Goal: Information Seeking & Learning: Check status

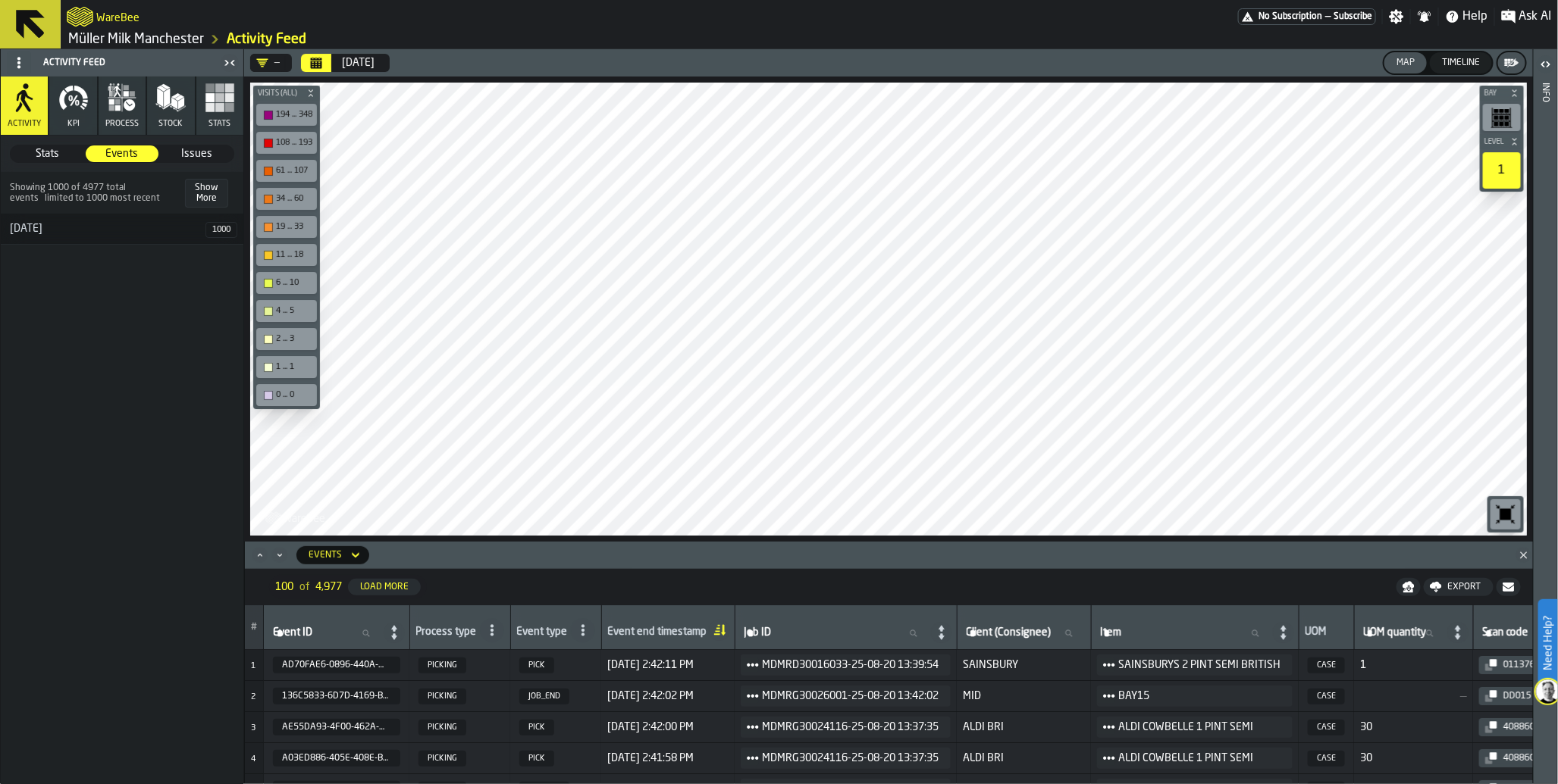
click at [358, 64] on div "[DATE]" at bounding box center [358, 63] width 33 height 12
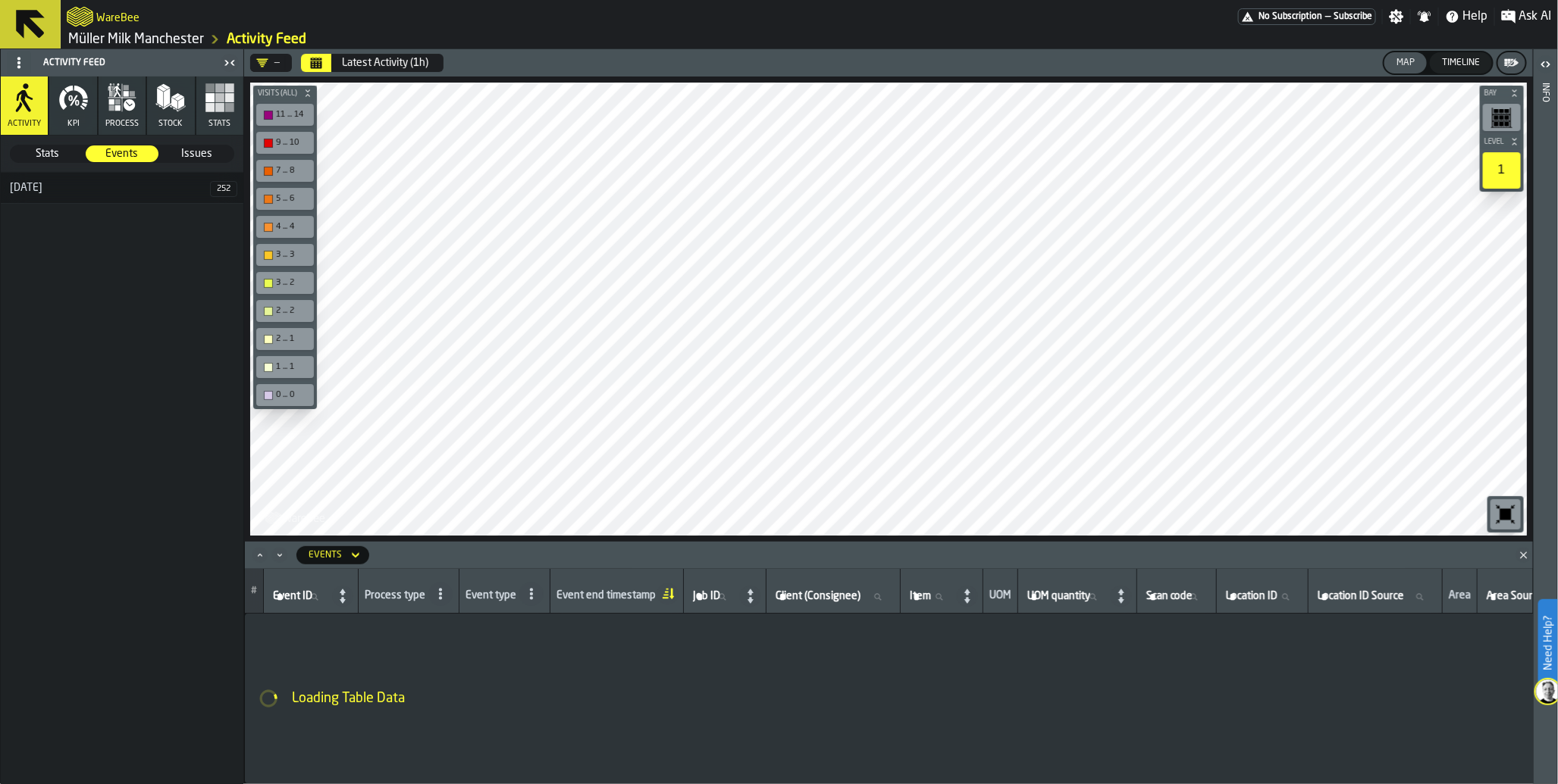
click at [359, 70] on button "Latest Activity (1h)" at bounding box center [385, 63] width 104 height 30
click at [129, 107] on icon "button" at bounding box center [129, 105] width 11 height 11
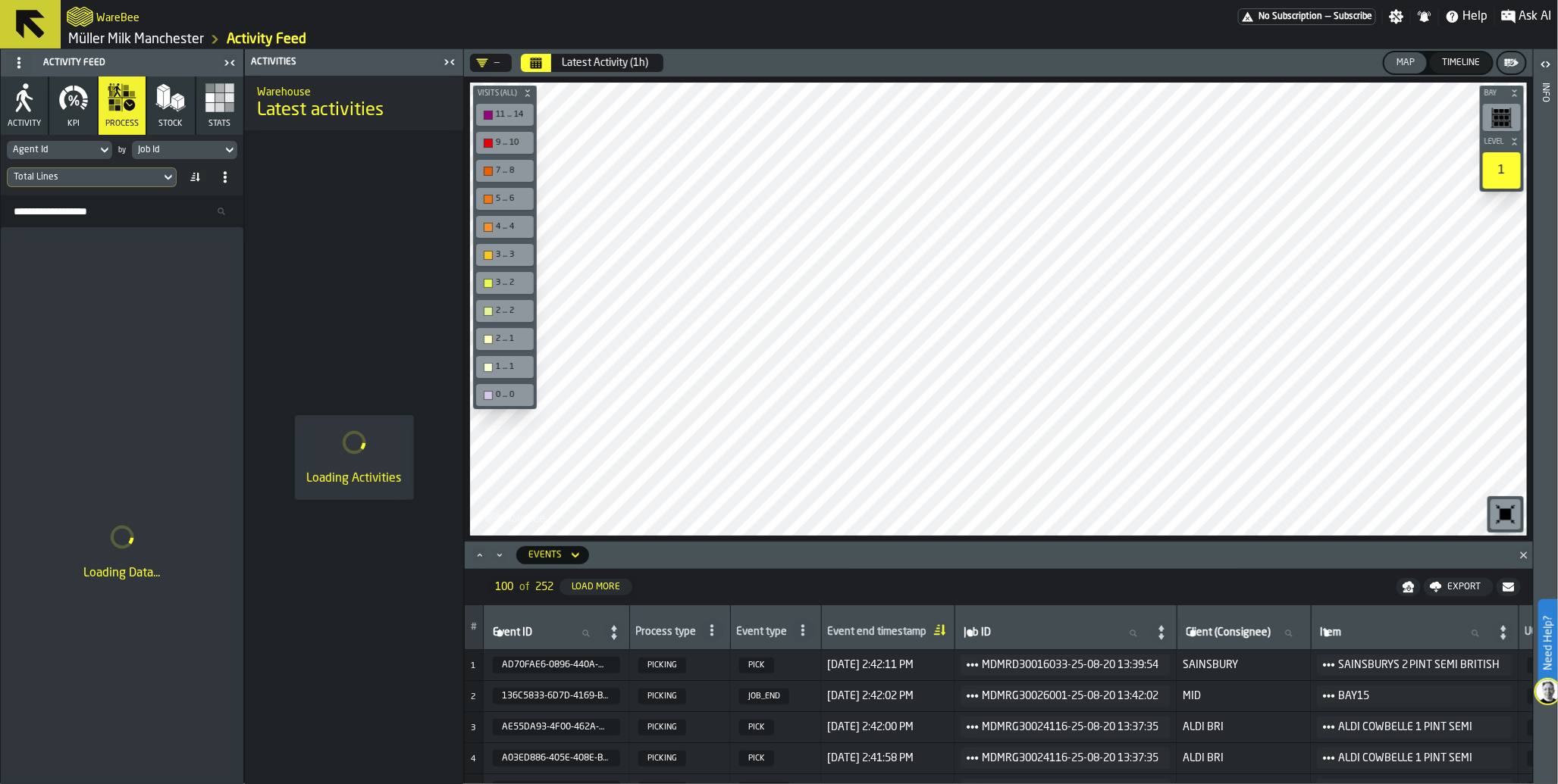
click at [1468, 68] on div "Timeline" at bounding box center [1460, 63] width 50 height 11
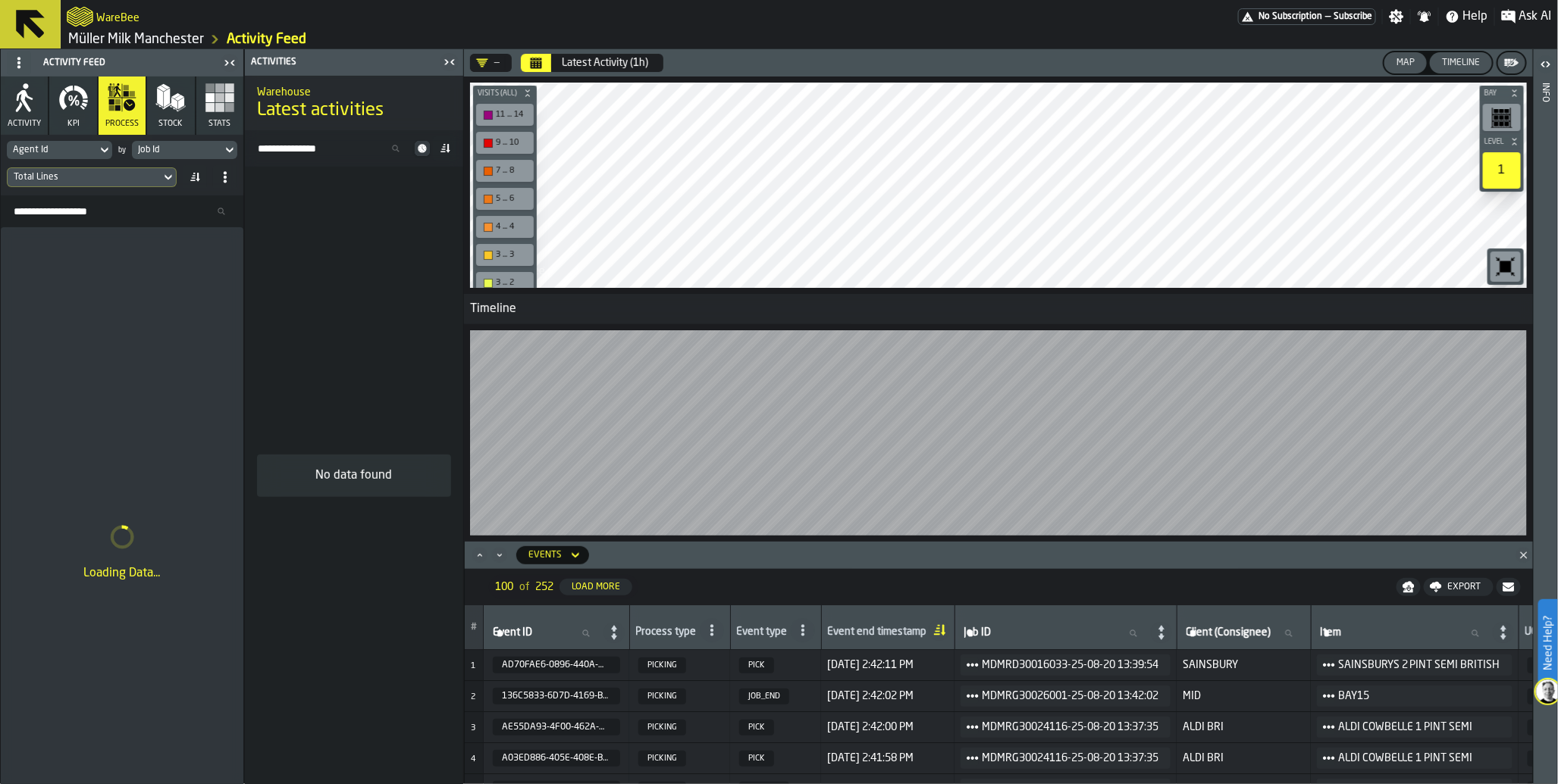
click at [601, 61] on div "Latest Activity (1h)" at bounding box center [605, 63] width 86 height 12
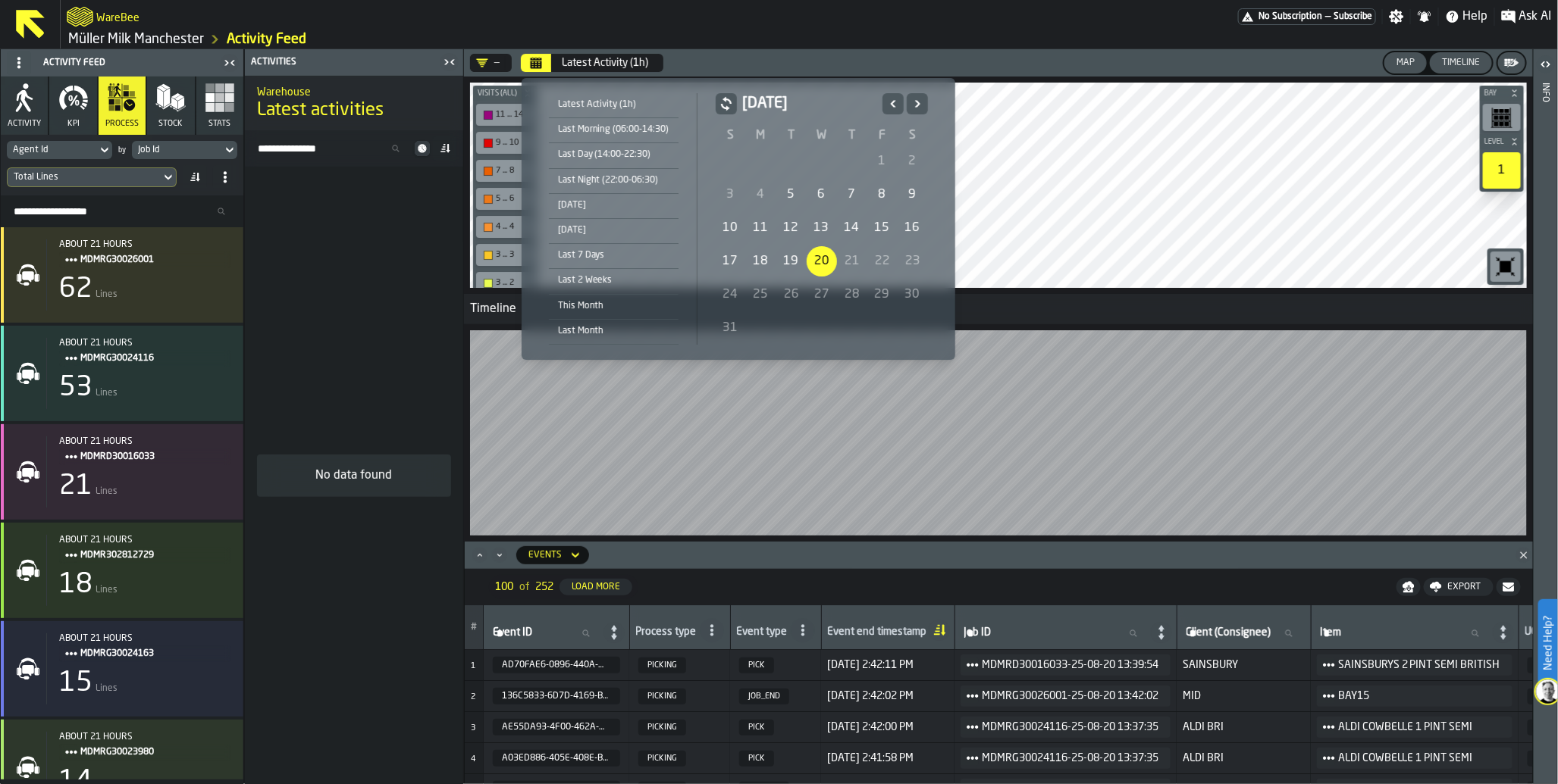
click at [753, 261] on div "18" at bounding box center [761, 261] width 30 height 30
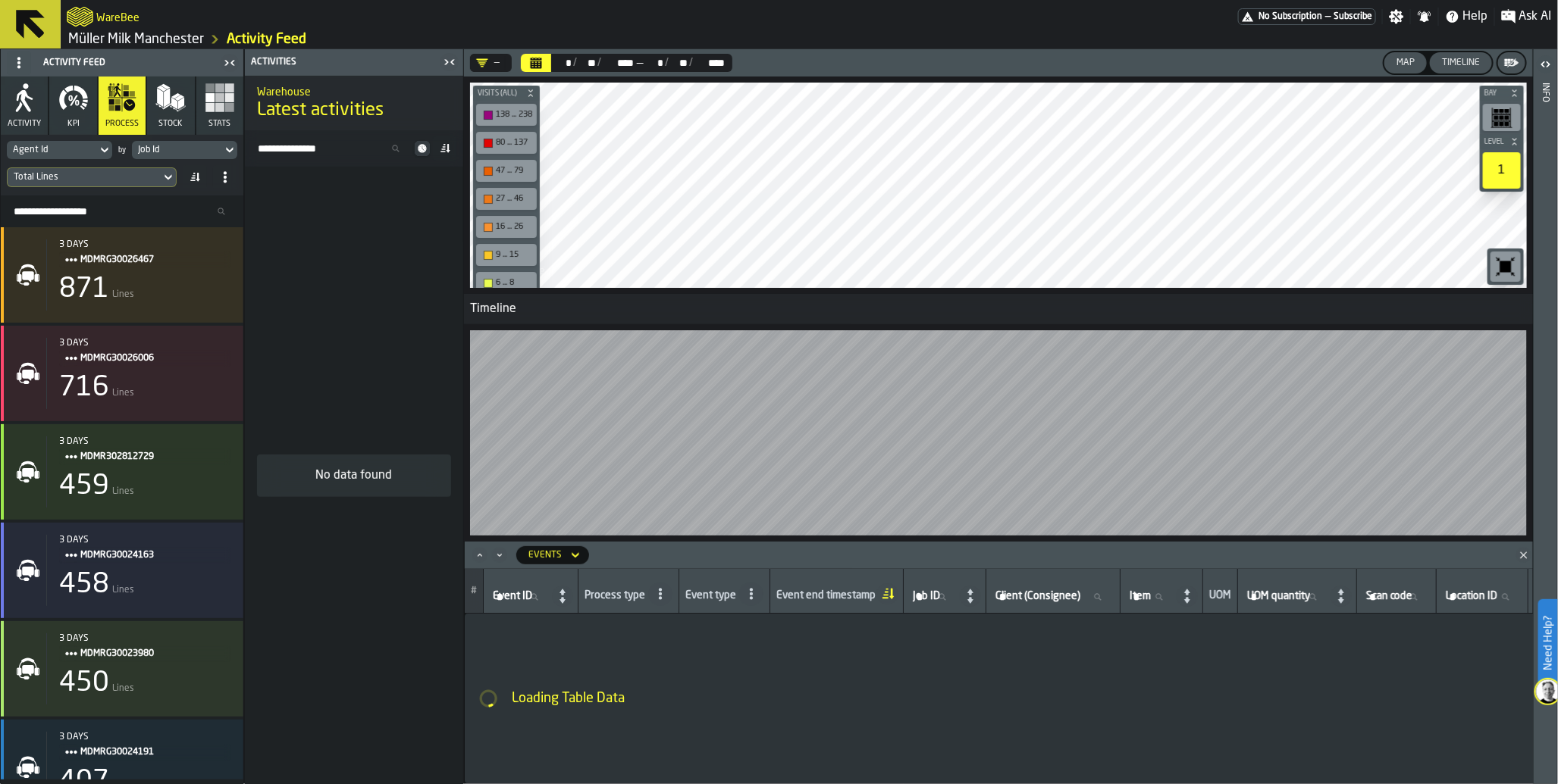
click at [1398, 65] on div "Map" at bounding box center [1405, 63] width 30 height 11
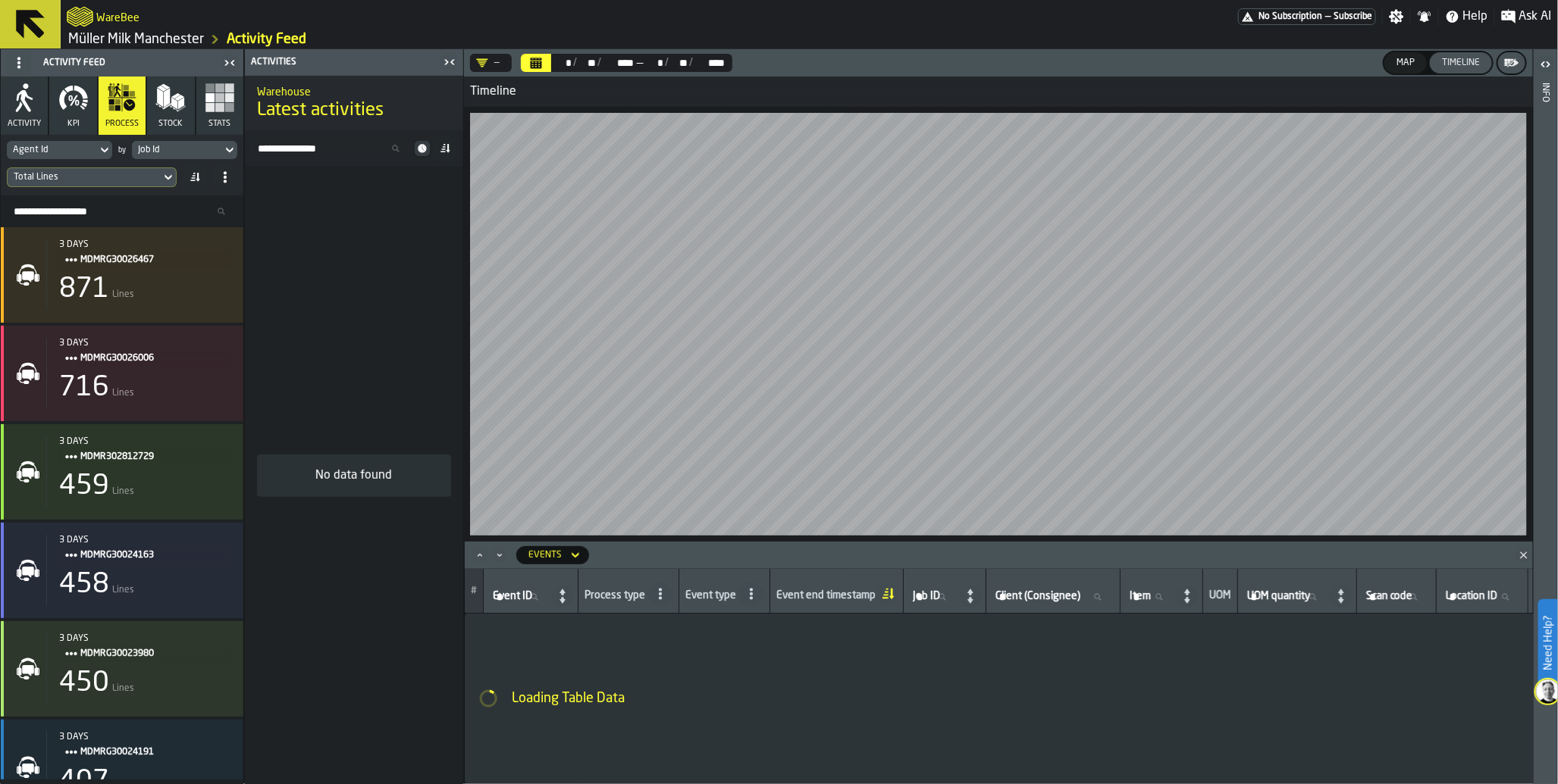
click at [731, 711] on div "— ** * / ** ** / **** **** — ** * / ** ** / **** **** Map Timeline Timeline Eve…" at bounding box center [998, 416] width 1069 height 735
click at [814, 563] on div "— ** * / ** ** / **** **** — ** * / ** ** / **** **** Map Timeline Timeline Eve…" at bounding box center [998, 416] width 1069 height 735
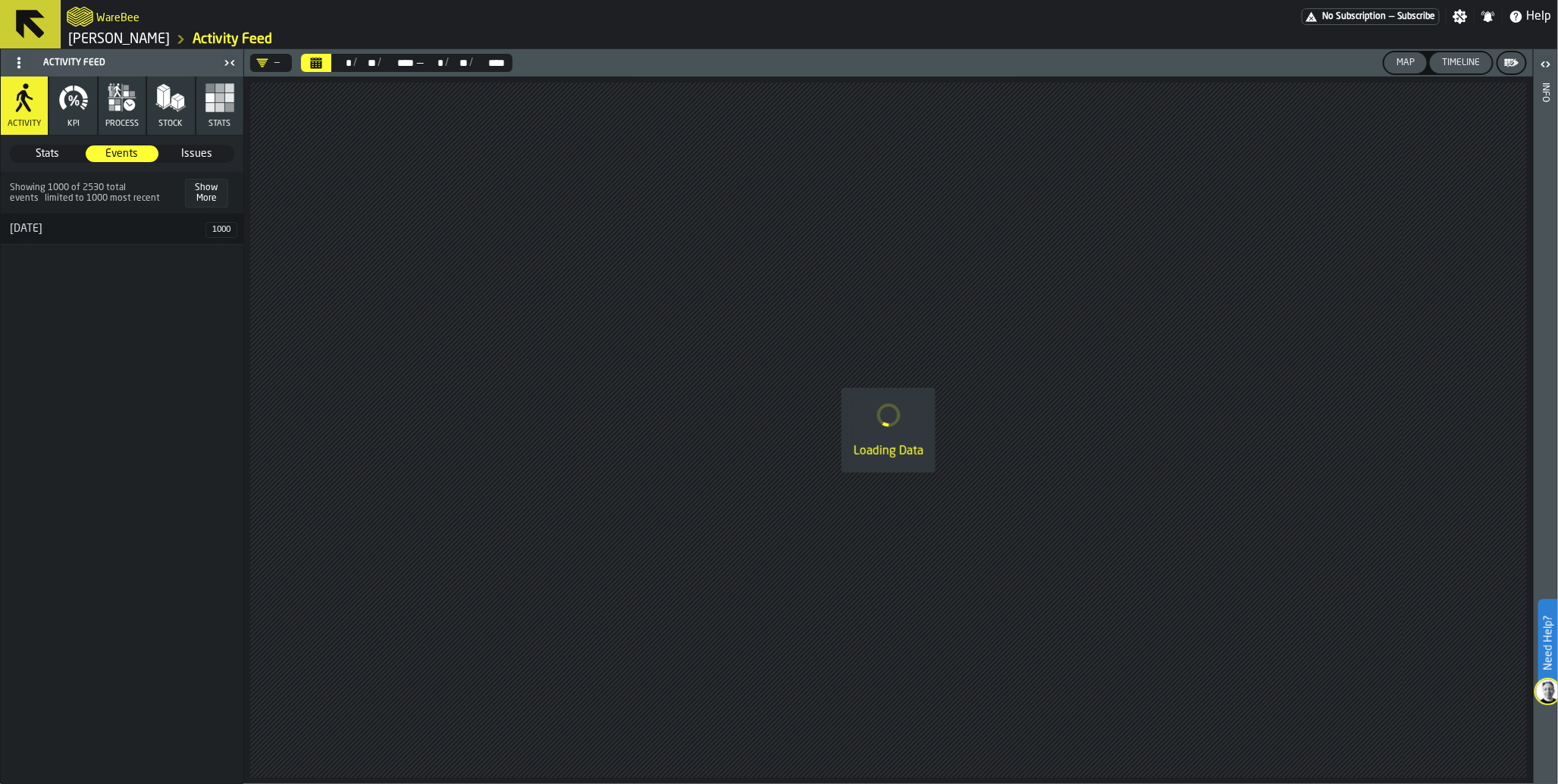
click at [1397, 63] on div "Map" at bounding box center [1405, 63] width 30 height 11
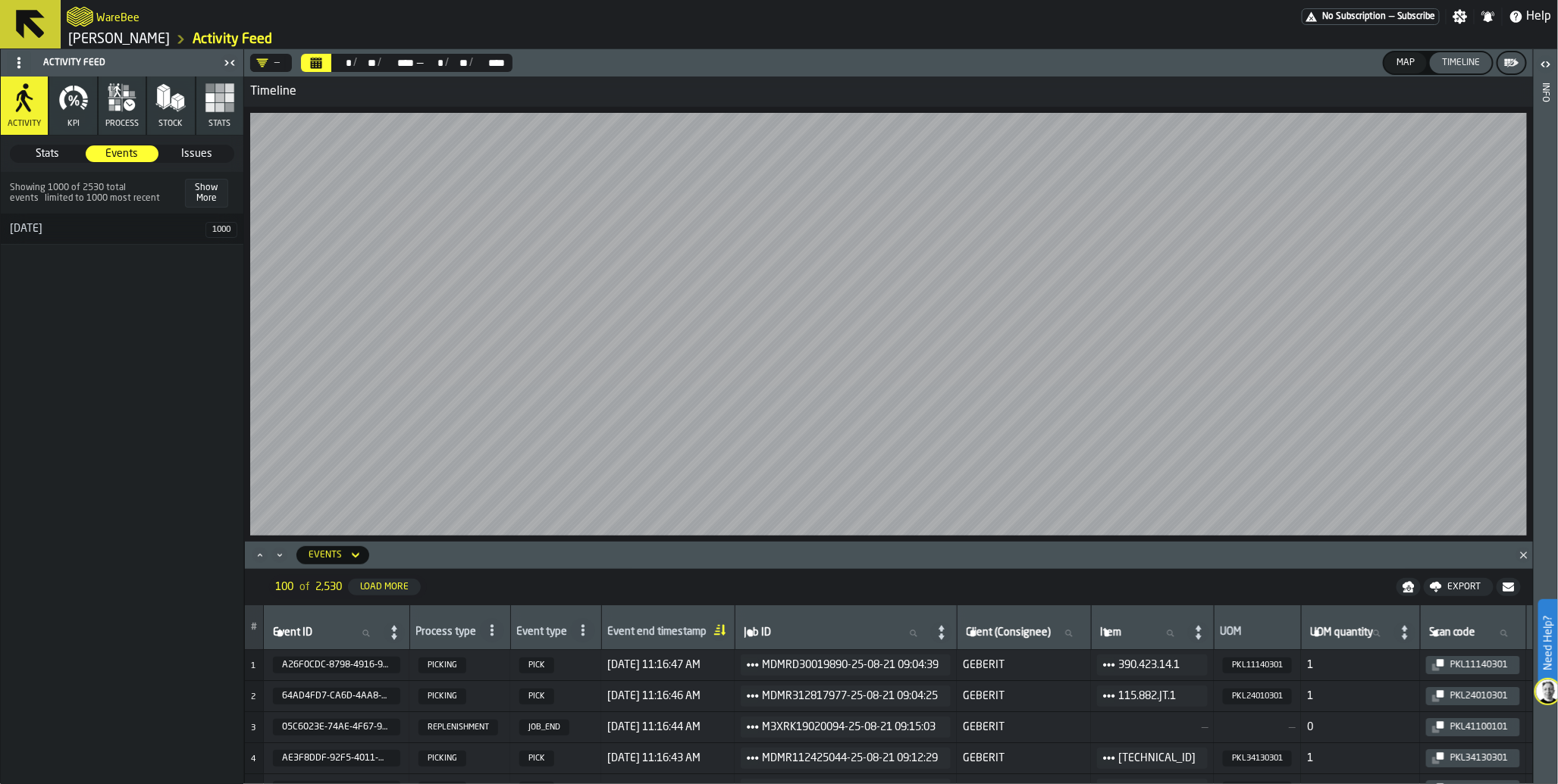
click at [1368, 17] on span "No Subscription" at bounding box center [1354, 16] width 64 height 11
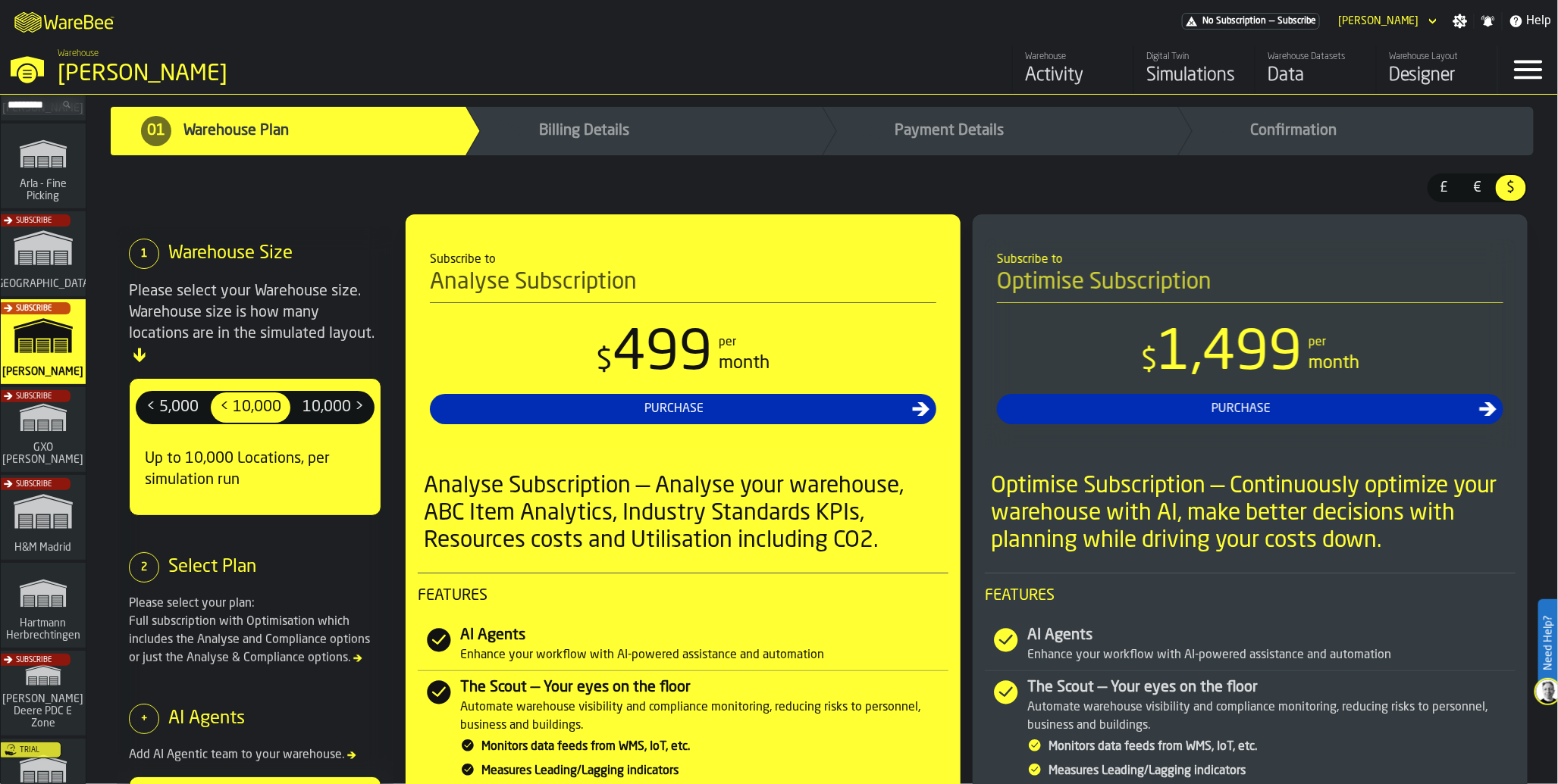
scroll to position [103, 0]
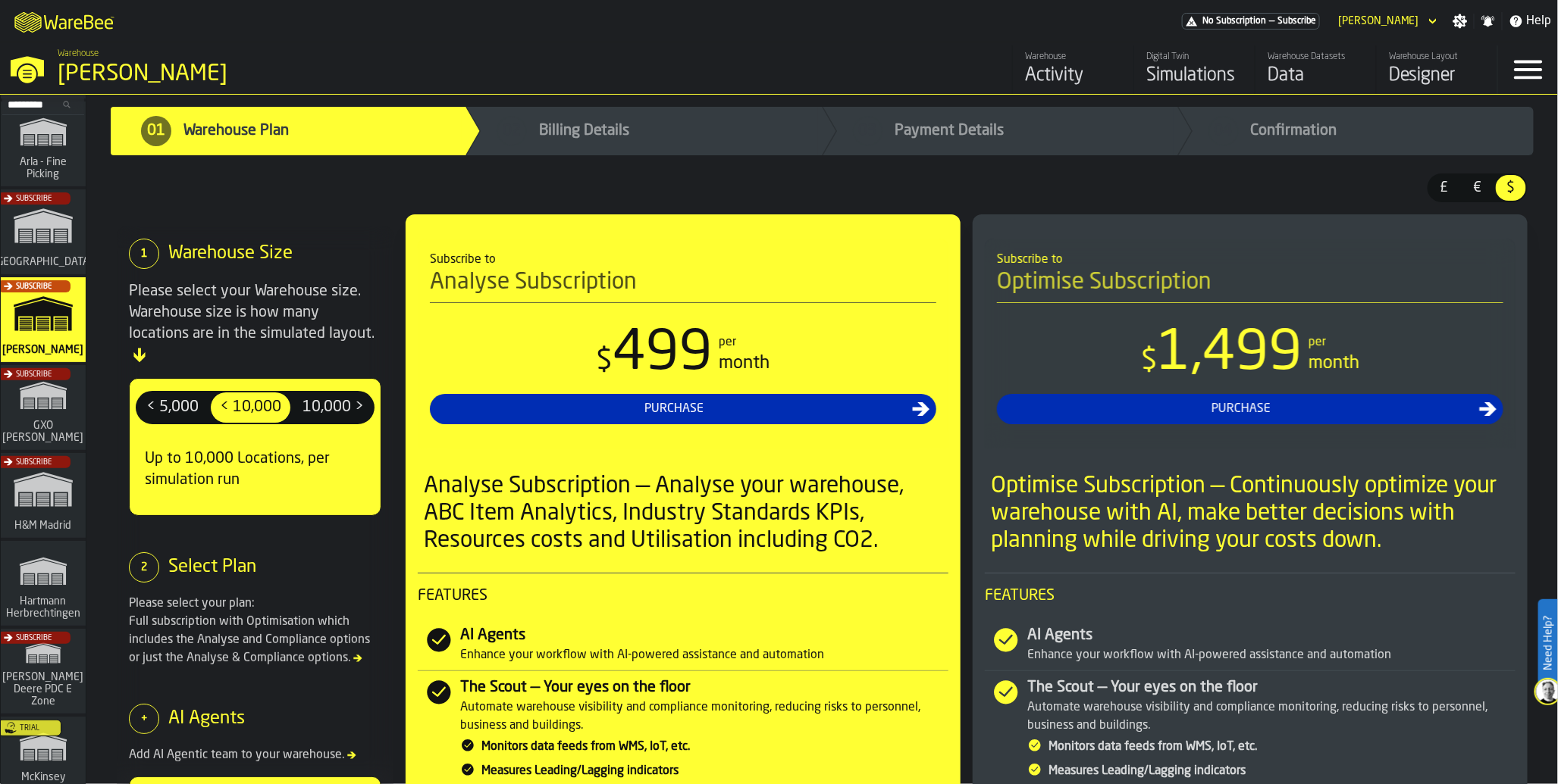
click at [32, 596] on span "Hartmann Herbrechtingen" at bounding box center [43, 608] width 81 height 24
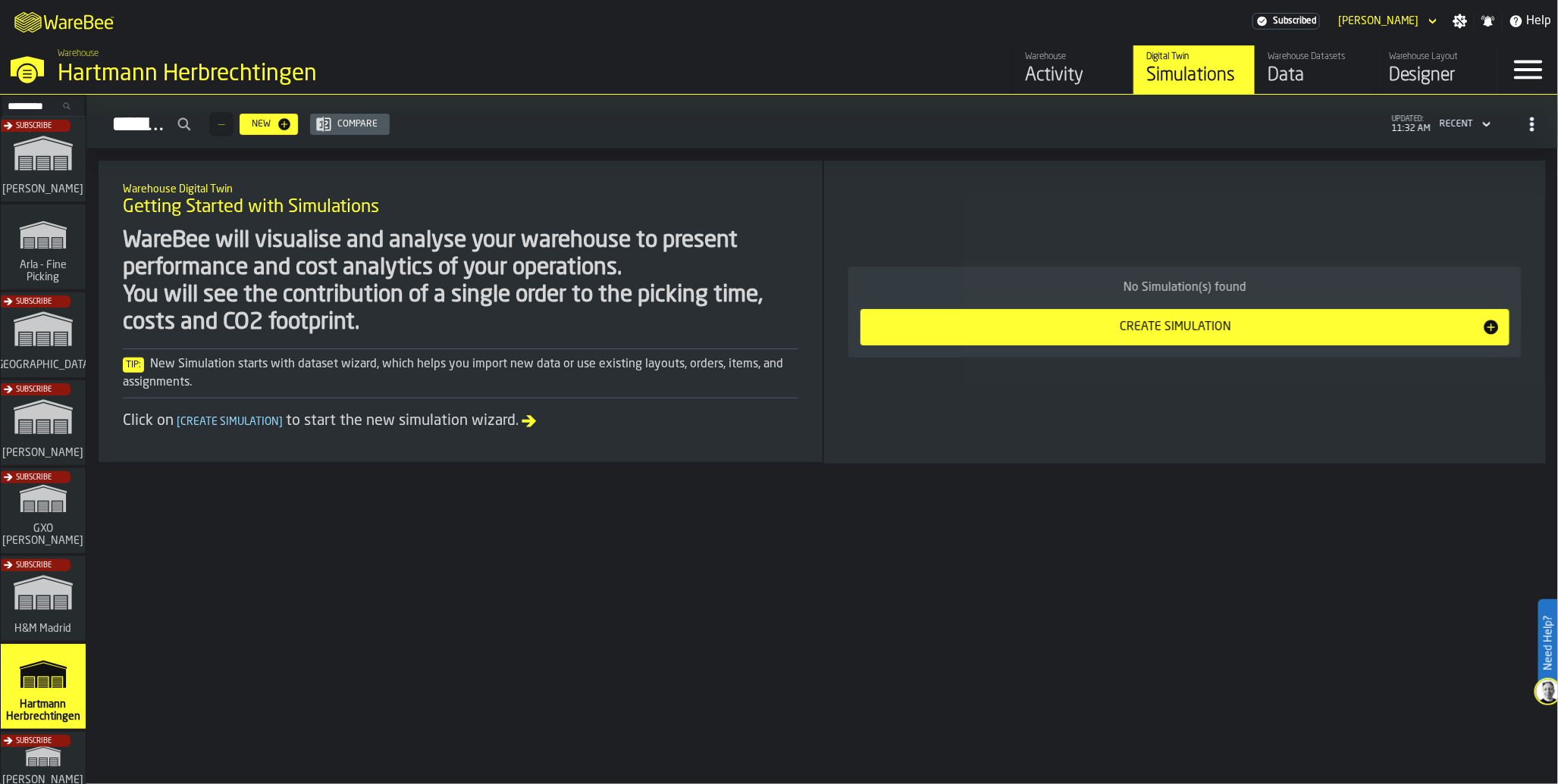
click at [1089, 84] on div "Activity" at bounding box center [1073, 76] width 96 height 24
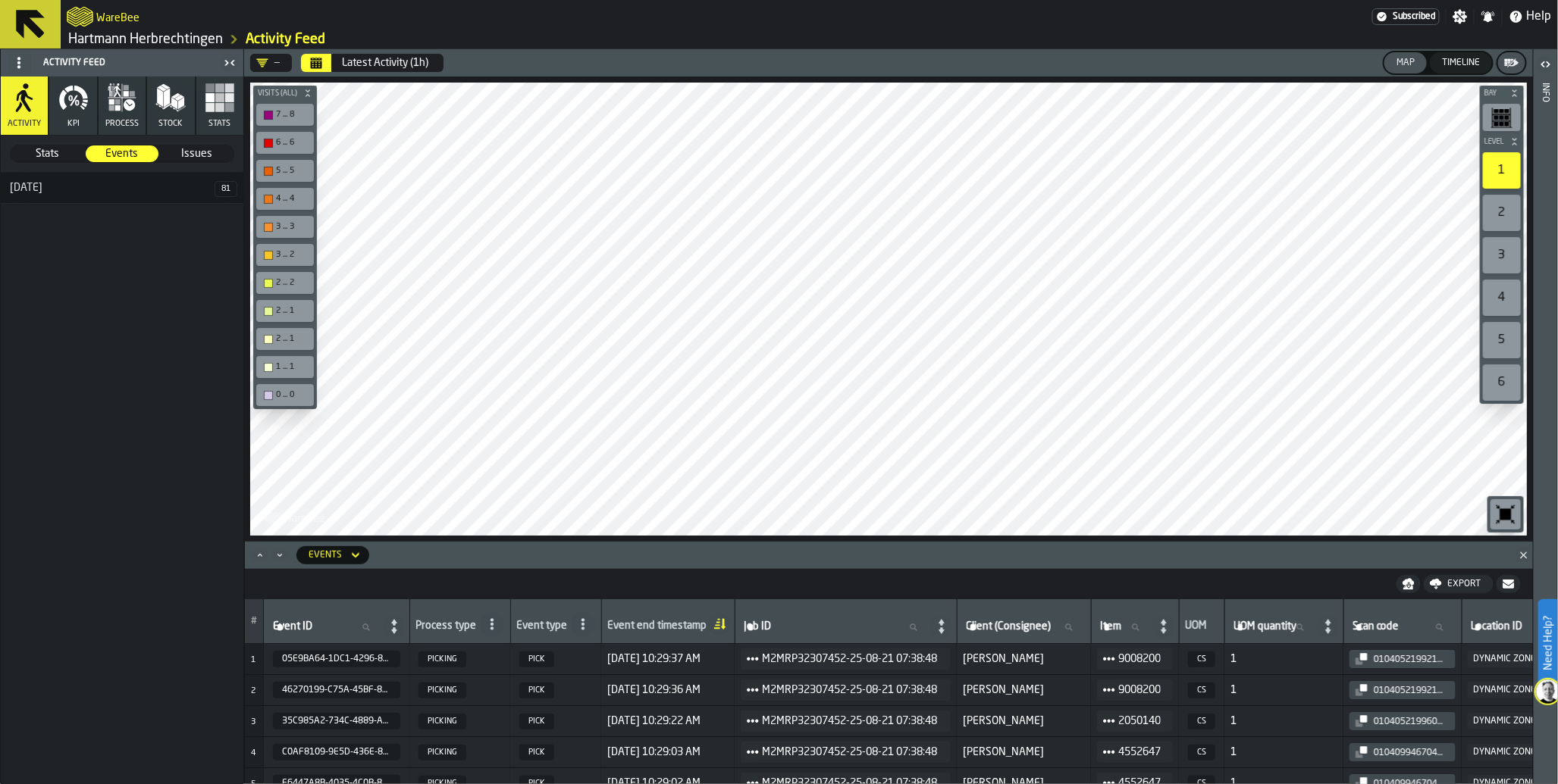
click at [1464, 66] on div "Timeline" at bounding box center [1460, 63] width 50 height 11
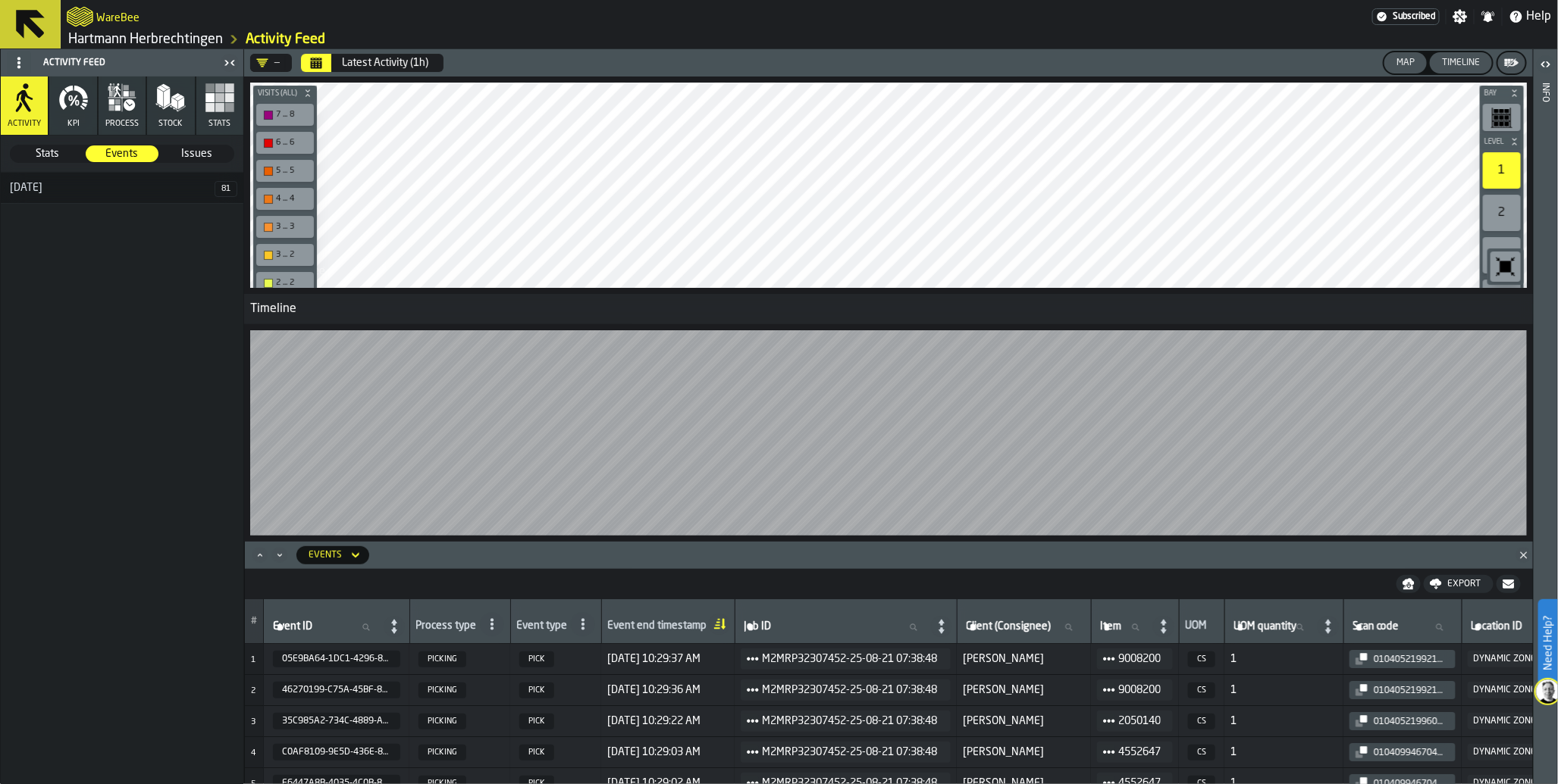
click at [1404, 66] on div "Map" at bounding box center [1405, 63] width 30 height 11
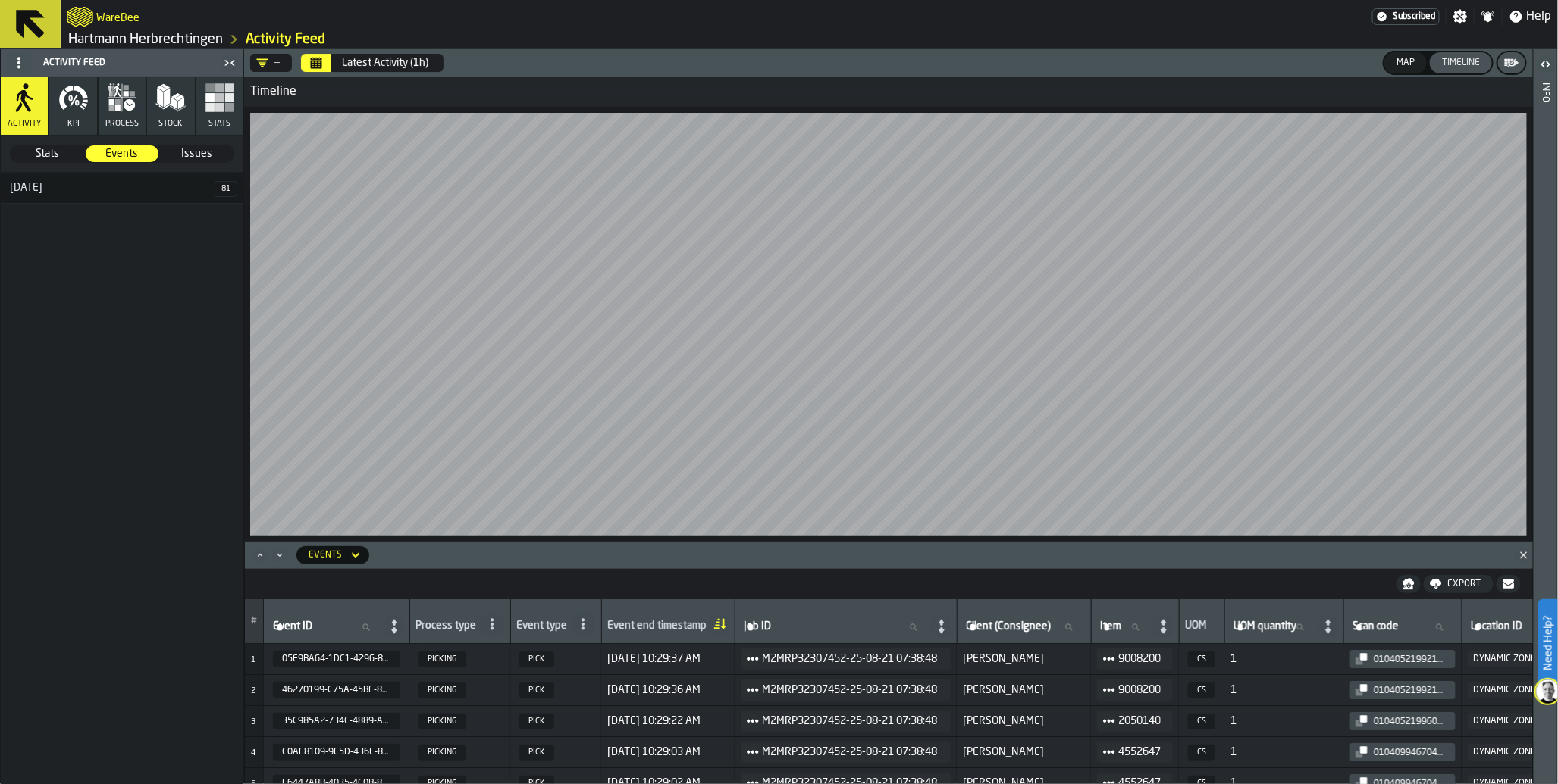
click at [313, 64] on icon "Calendar" at bounding box center [316, 63] width 12 height 12
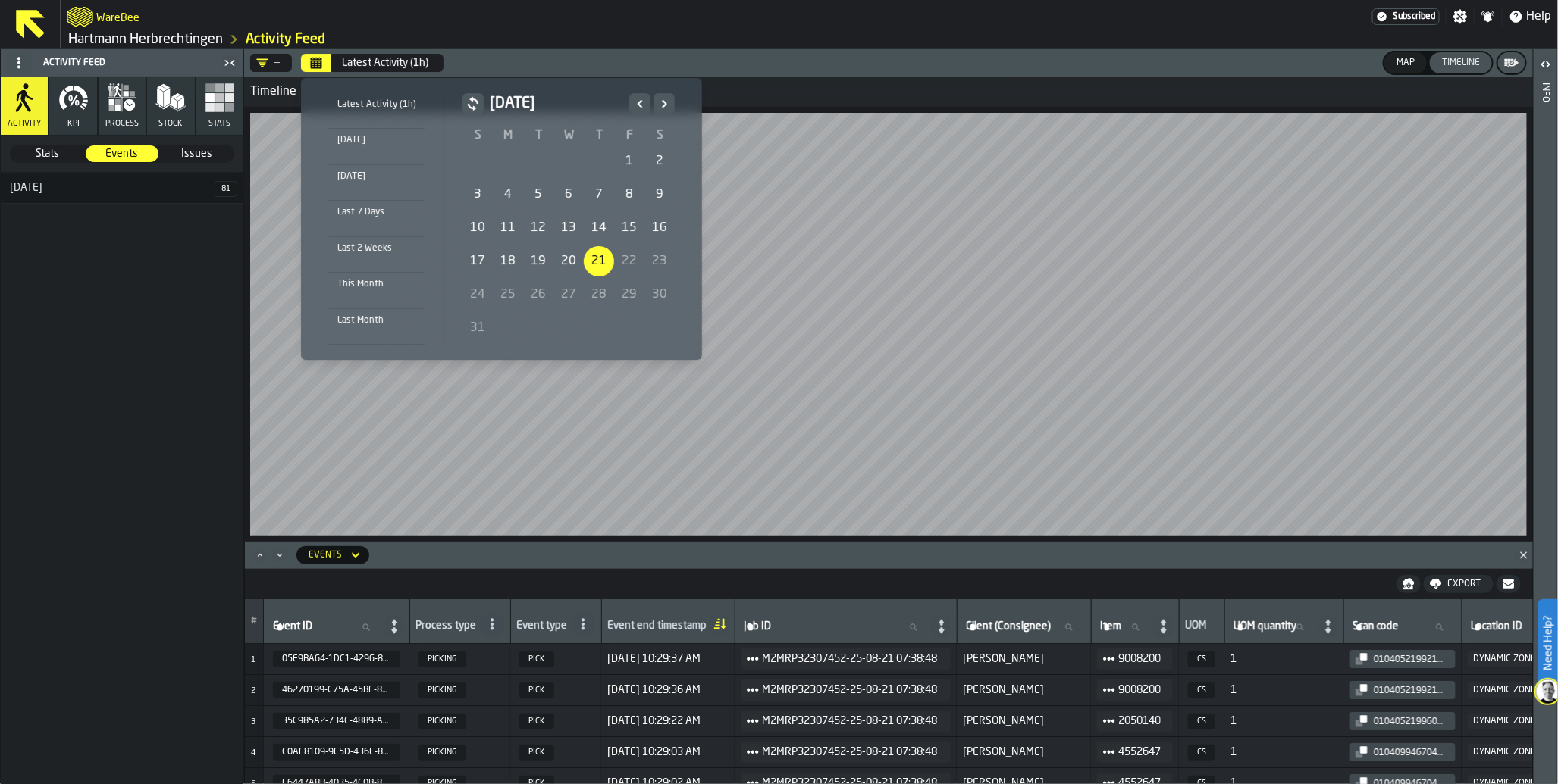
click at [567, 267] on div "20" at bounding box center [568, 261] width 30 height 30
drag, startPoint x: 567, startPoint y: 267, endPoint x: 592, endPoint y: 267, distance: 25.0
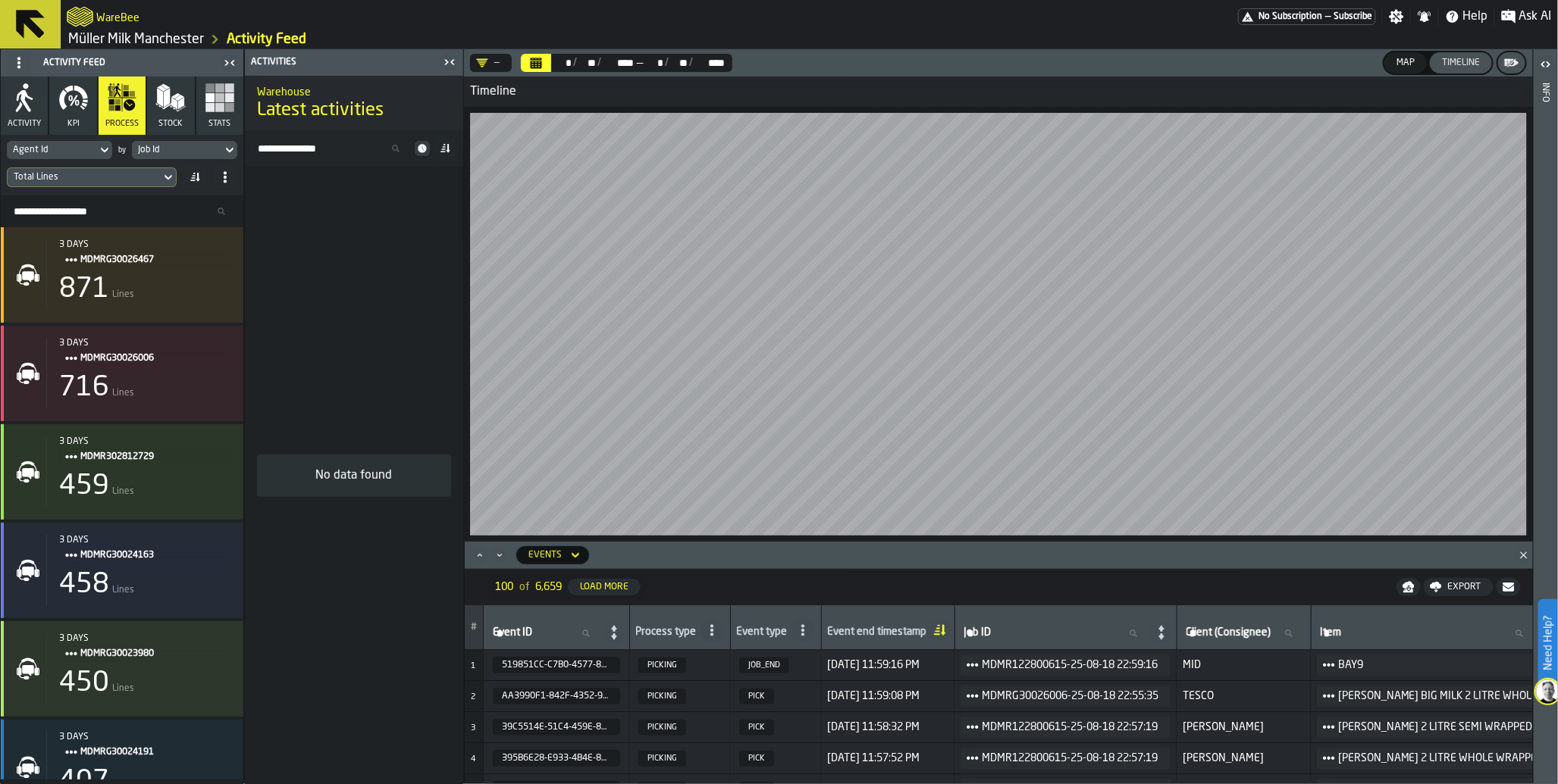
click at [1043, 0] on html "Need Help? WareBee No Subscription — Subscribe Settings Notifications Help Ask …" at bounding box center [779, 392] width 1558 height 784
